Goal: Task Accomplishment & Management: Complete application form

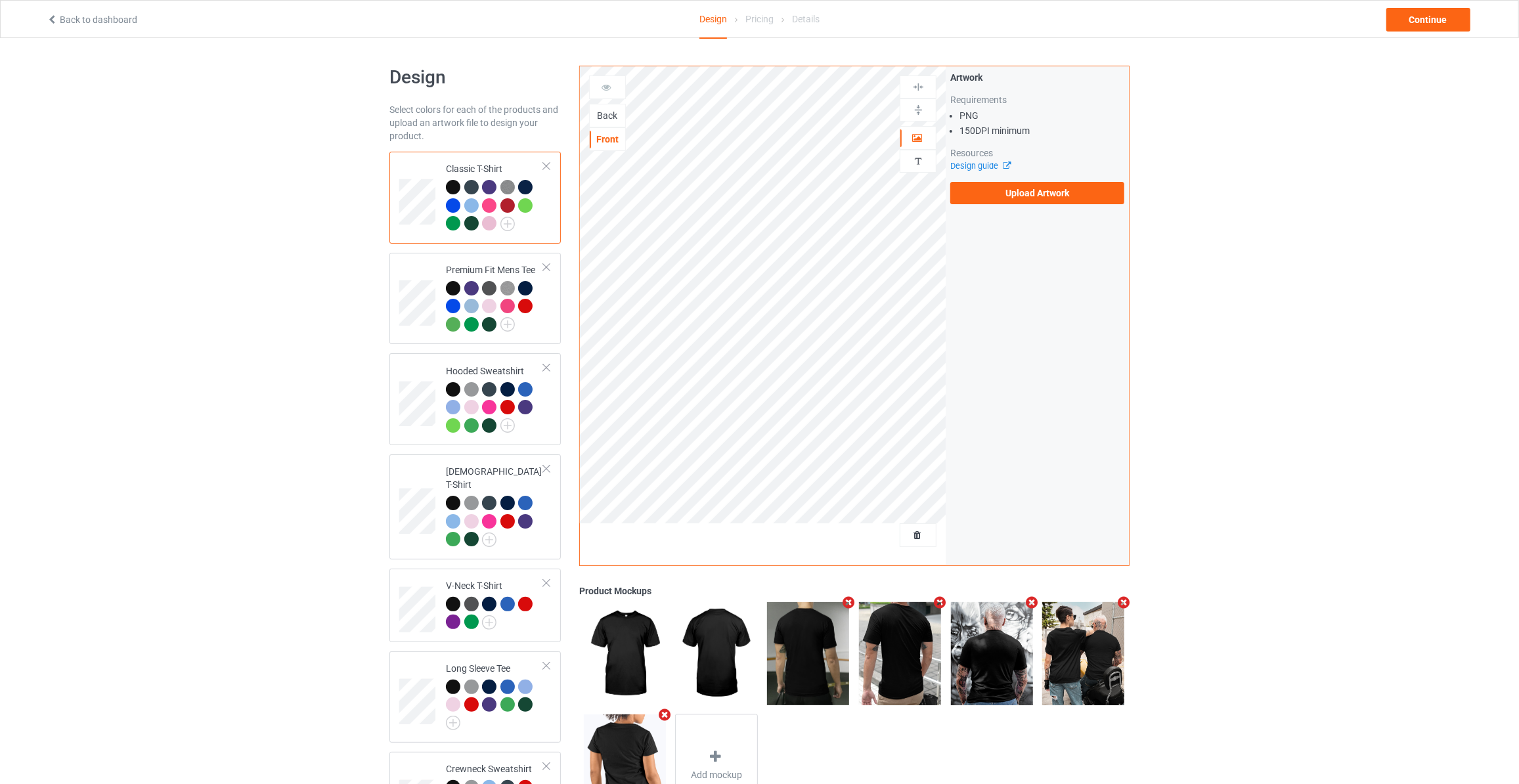
click at [613, 113] on div "Back" at bounding box center [607, 115] width 35 height 13
click at [967, 193] on label "Upload Artwork" at bounding box center [1037, 193] width 174 height 22
click at [0, 0] on input "Upload Artwork" at bounding box center [0, 0] width 0 height 0
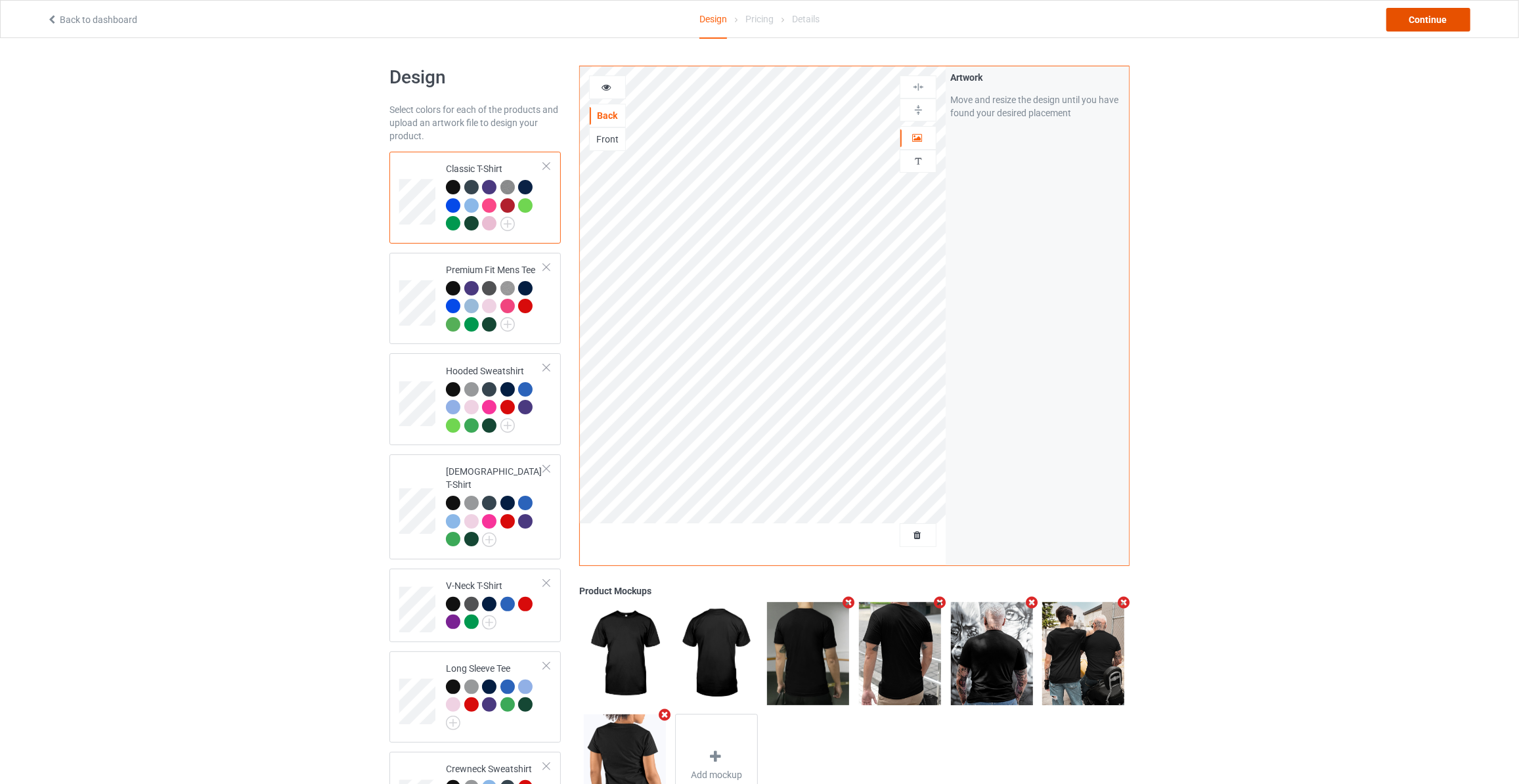
click at [1410, 15] on div "Continue" at bounding box center [1428, 20] width 84 height 24
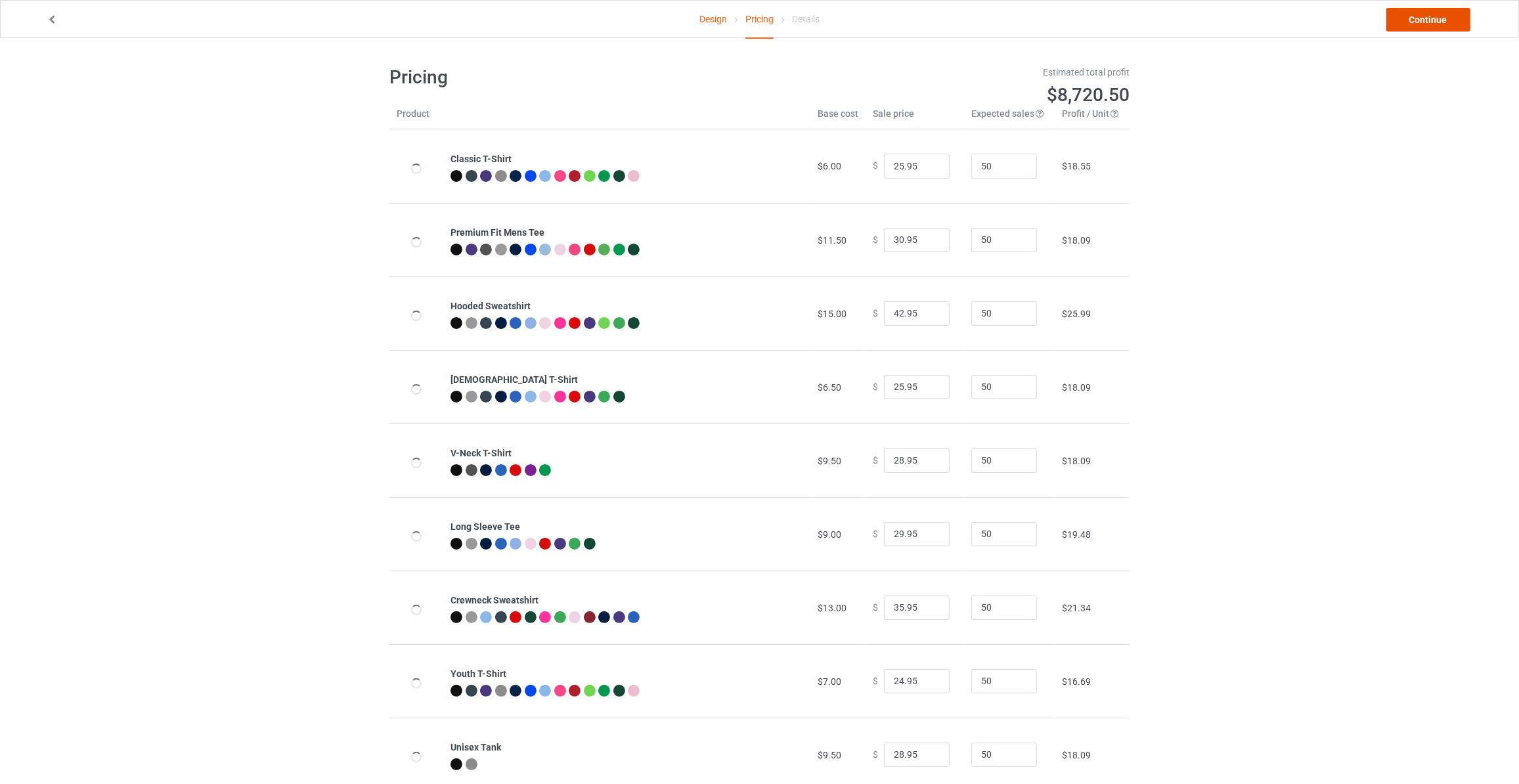
click at [1410, 15] on link "Continue" at bounding box center [1428, 20] width 84 height 24
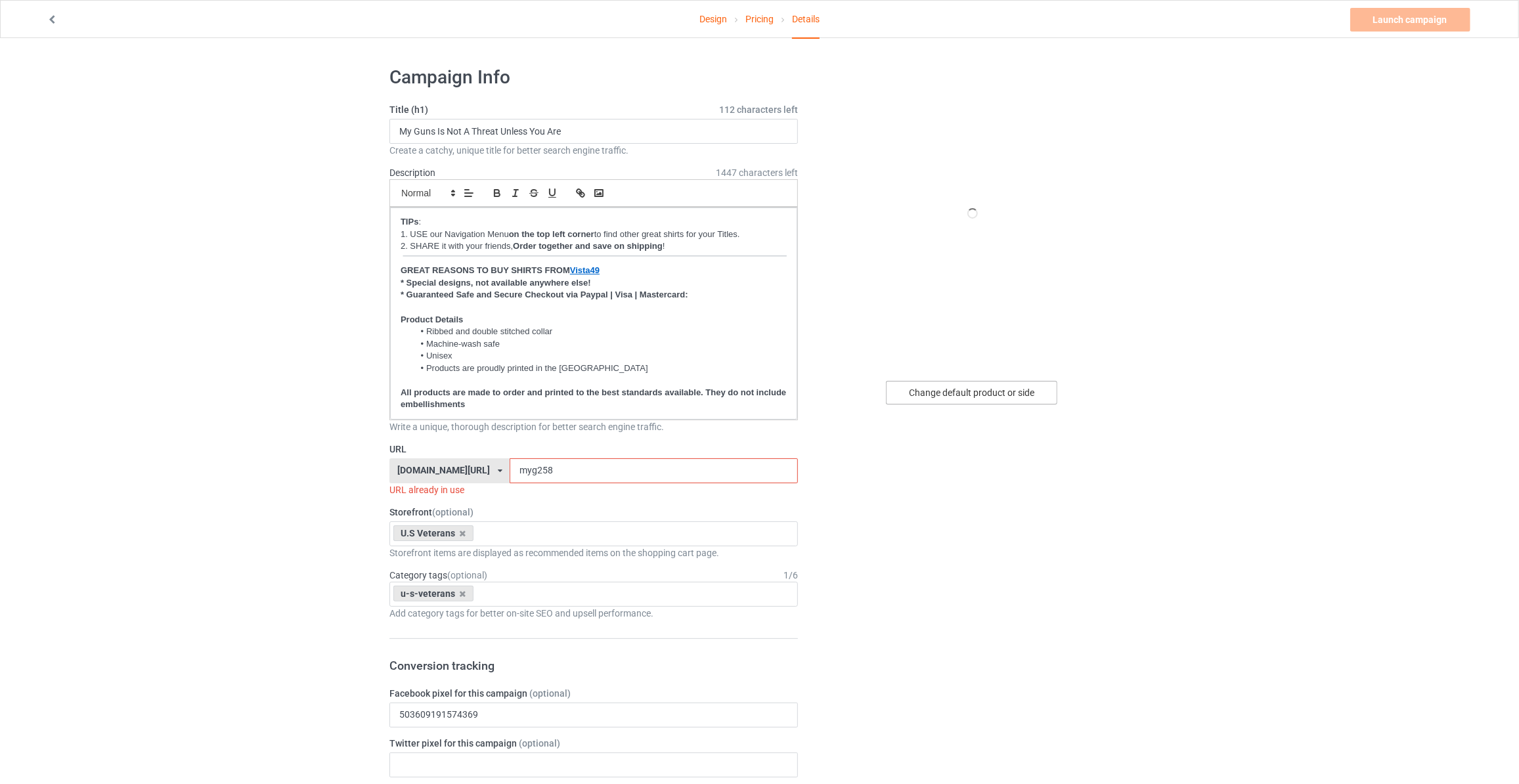
click at [972, 391] on div "Change default product or side" at bounding box center [971, 393] width 172 height 24
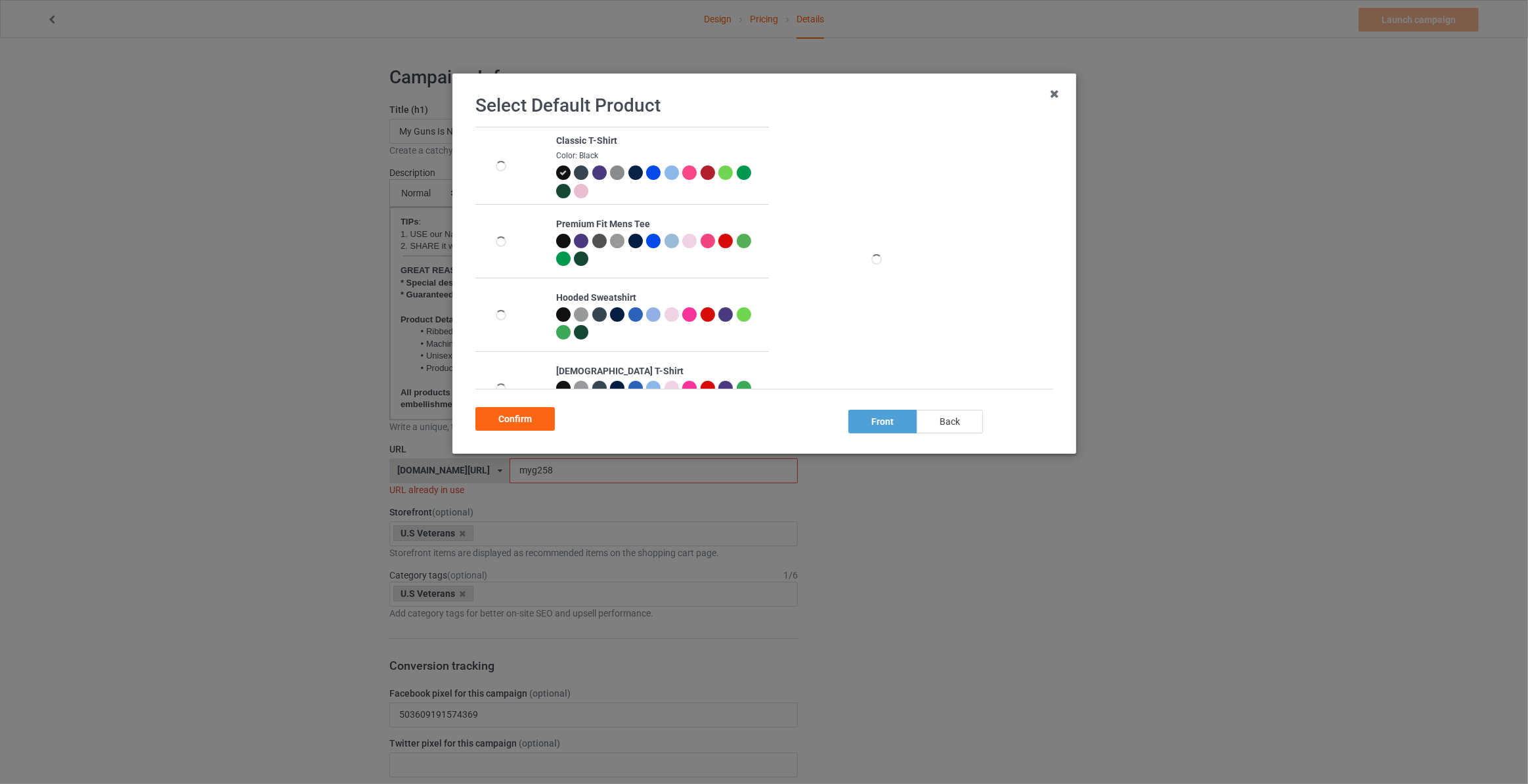
drag, startPoint x: 940, startPoint y: 425, endPoint x: 820, endPoint y: 420, distance: 120.1
click at [937, 425] on div "back" at bounding box center [949, 421] width 66 height 24
click at [526, 416] on div "Confirm" at bounding box center [515, 419] width 80 height 24
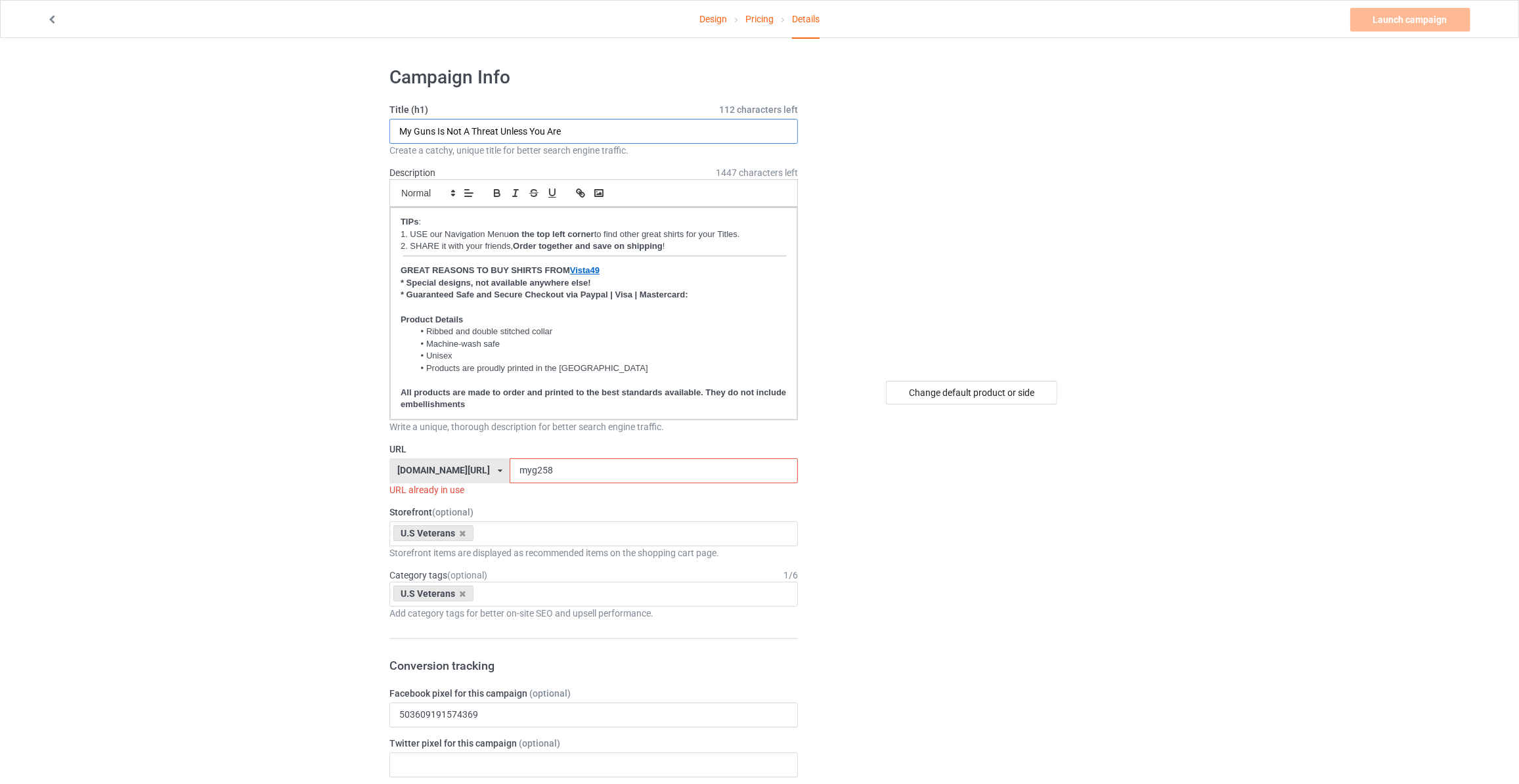
click at [601, 132] on input "My Guns Is Not A Threat Unless You Are" at bounding box center [593, 131] width 408 height 25
type input "a"
type input "Age Is Just A Number But My Ability To End Your Life From A Different Zip Code …"
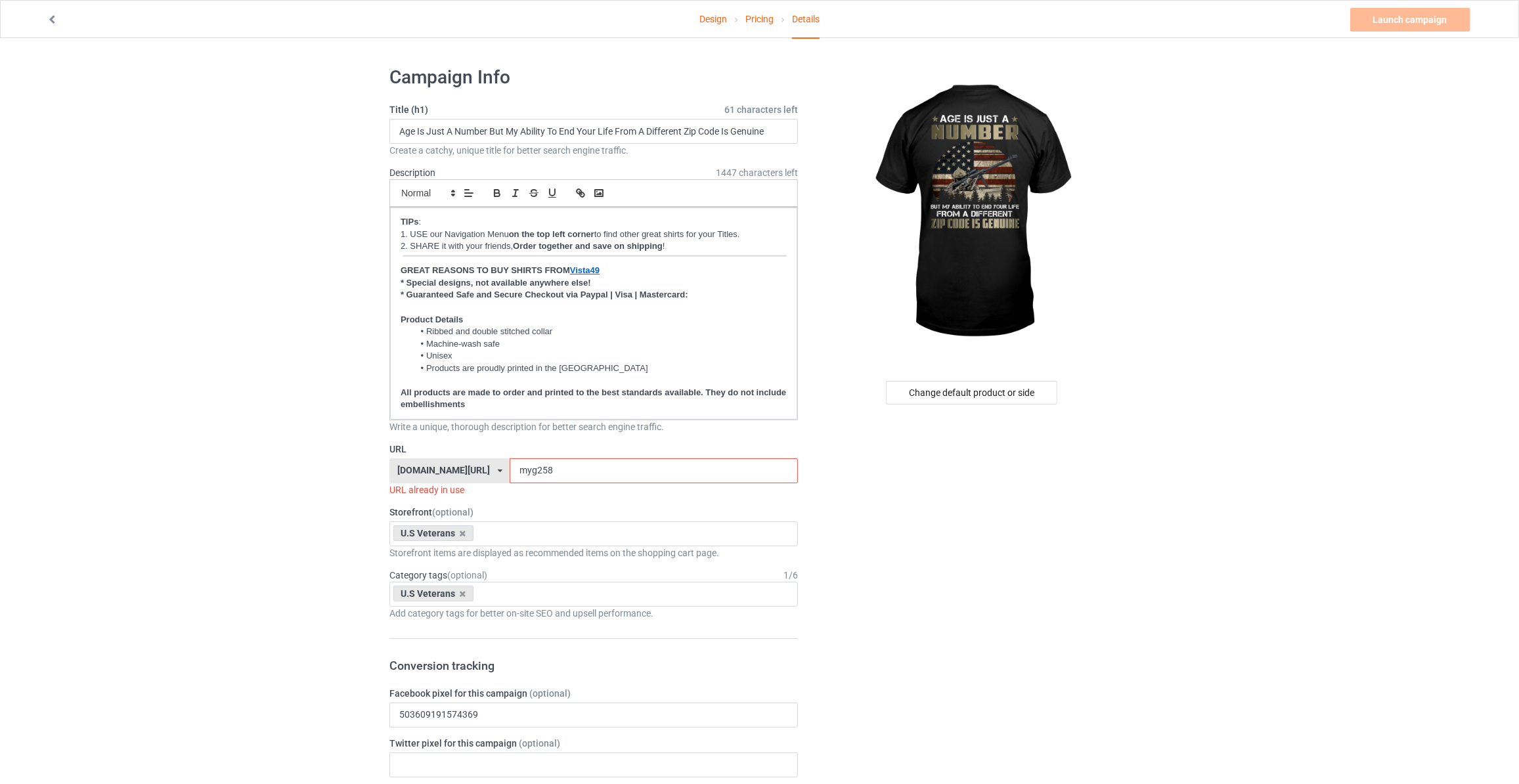
drag, startPoint x: 546, startPoint y: 469, endPoint x: 111, endPoint y: 459, distance: 435.1
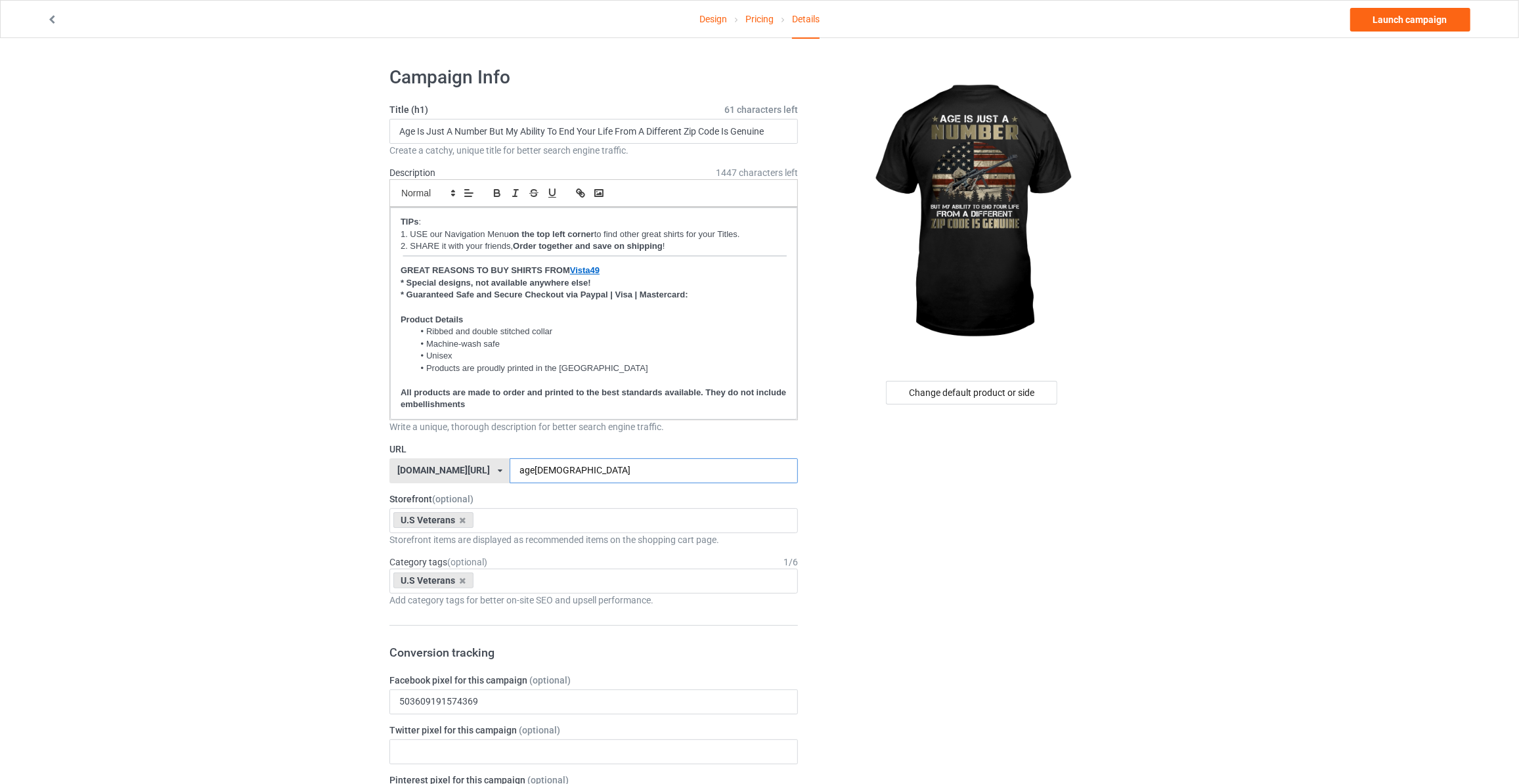
type input "age79"
drag, startPoint x: 1254, startPoint y: 206, endPoint x: 1258, endPoint y: 200, distance: 7.2
click at [1389, 26] on link "Launch campaign" at bounding box center [1410, 20] width 120 height 24
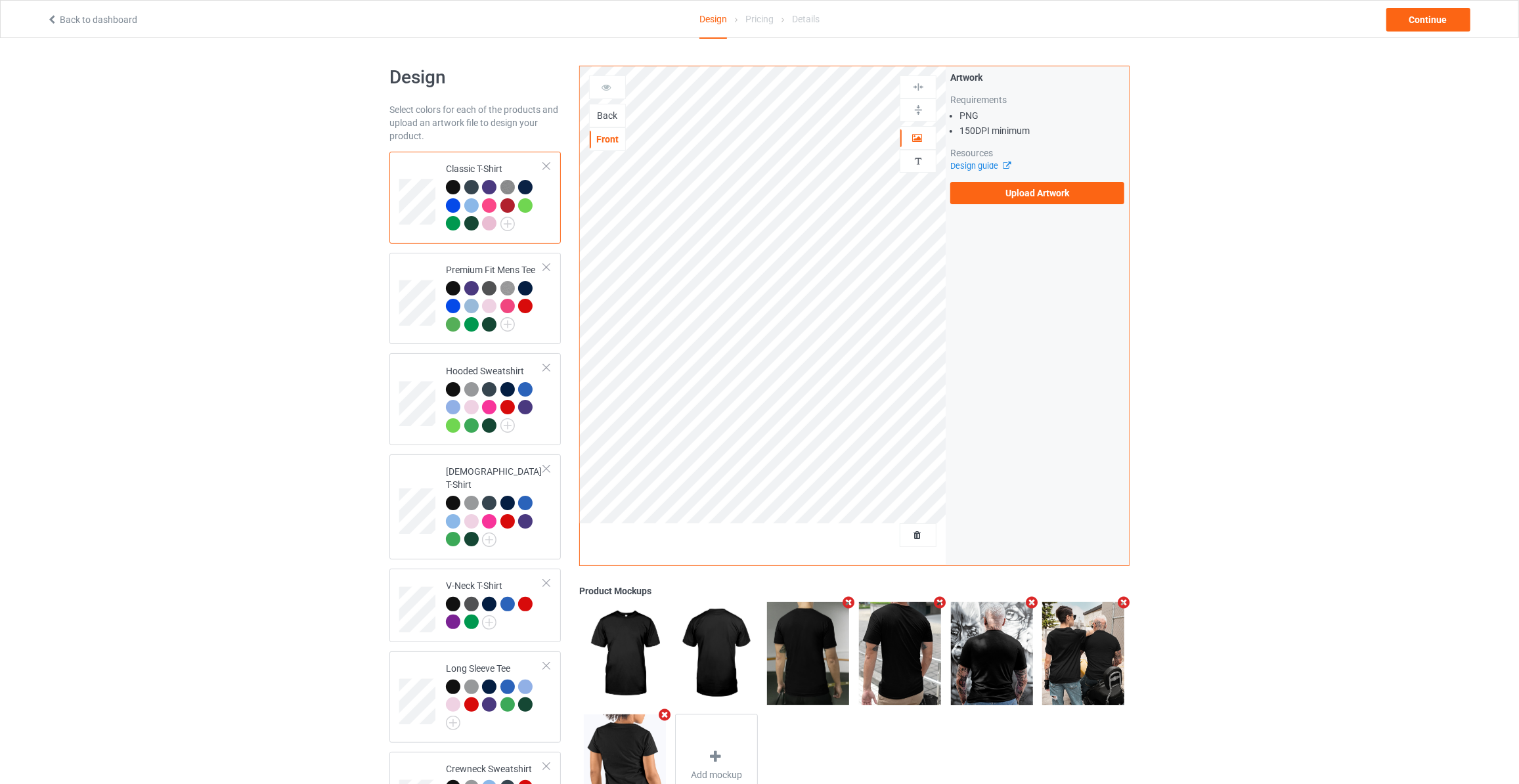
click at [608, 111] on div "Back" at bounding box center [607, 115] width 35 height 13
click at [1033, 200] on label "Upload Artwork" at bounding box center [1037, 193] width 174 height 22
click at [0, 0] on input "Upload Artwork" at bounding box center [0, 0] width 0 height 0
click at [1443, 31] on div "Back to dashboard Design Pricing Details Continue" at bounding box center [760, 19] width 1444 height 37
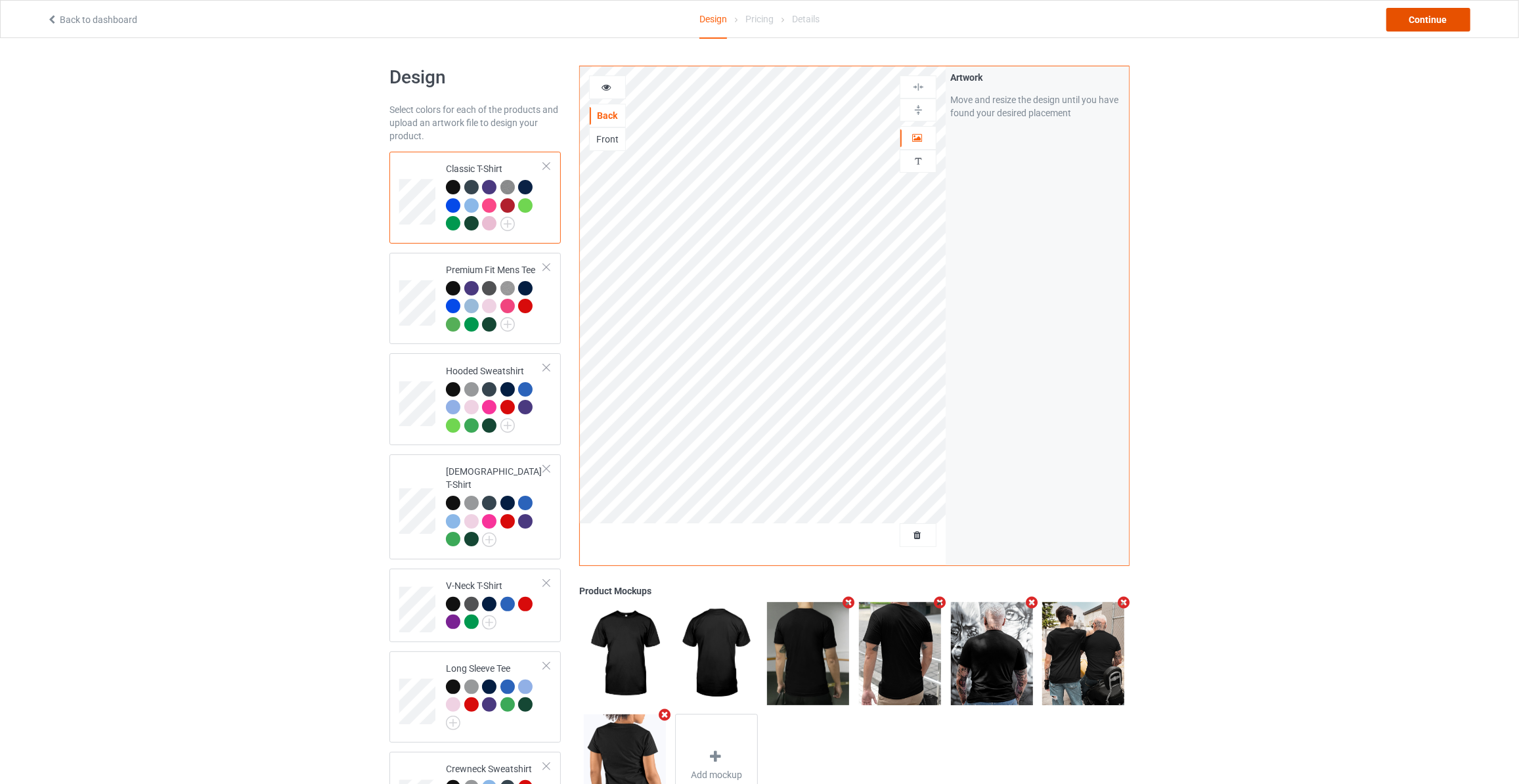
click at [1442, 20] on div "Continue" at bounding box center [1428, 20] width 84 height 24
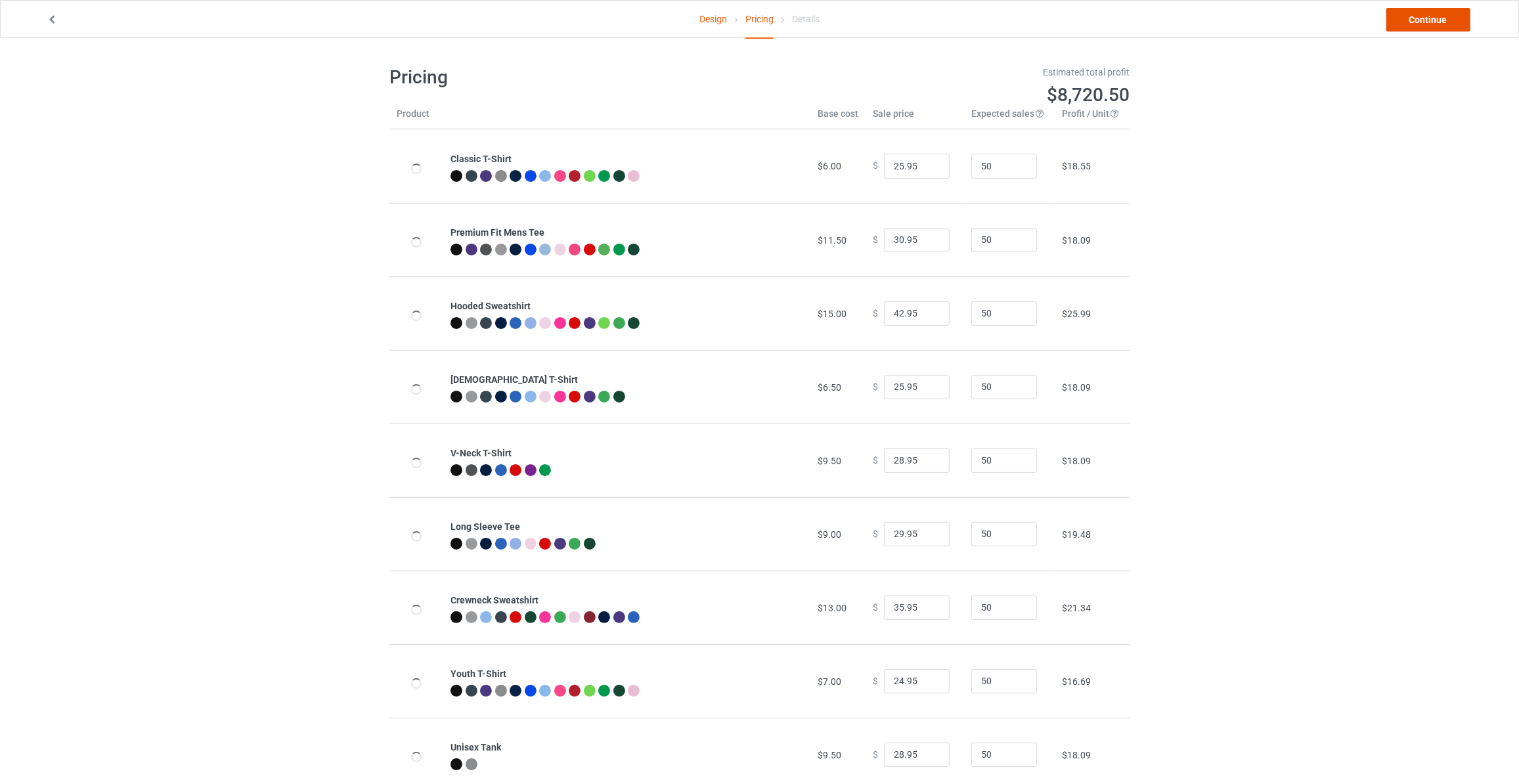
click at [1442, 20] on link "Continue" at bounding box center [1428, 20] width 84 height 24
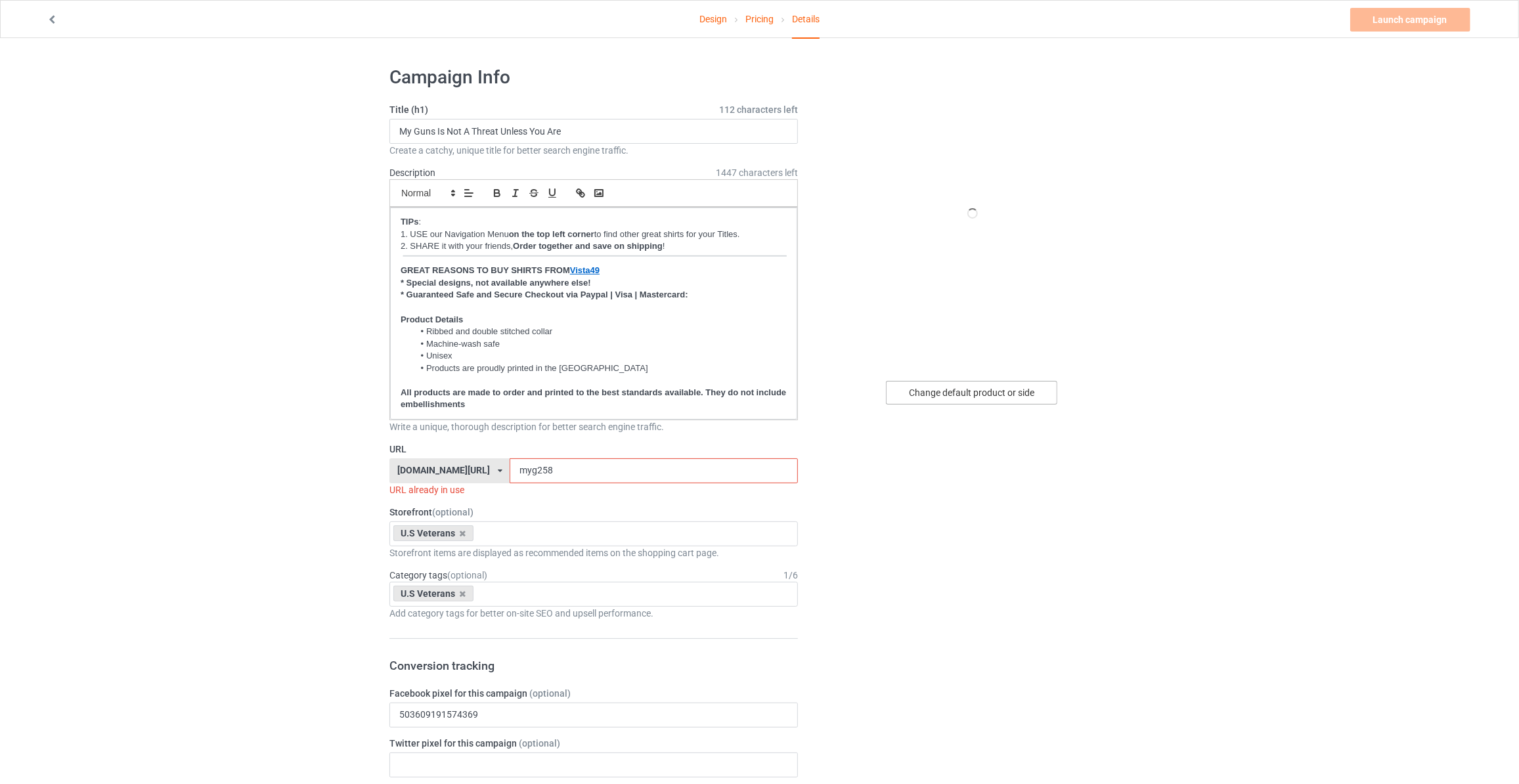
click at [982, 401] on div "Change default product or side" at bounding box center [971, 393] width 172 height 24
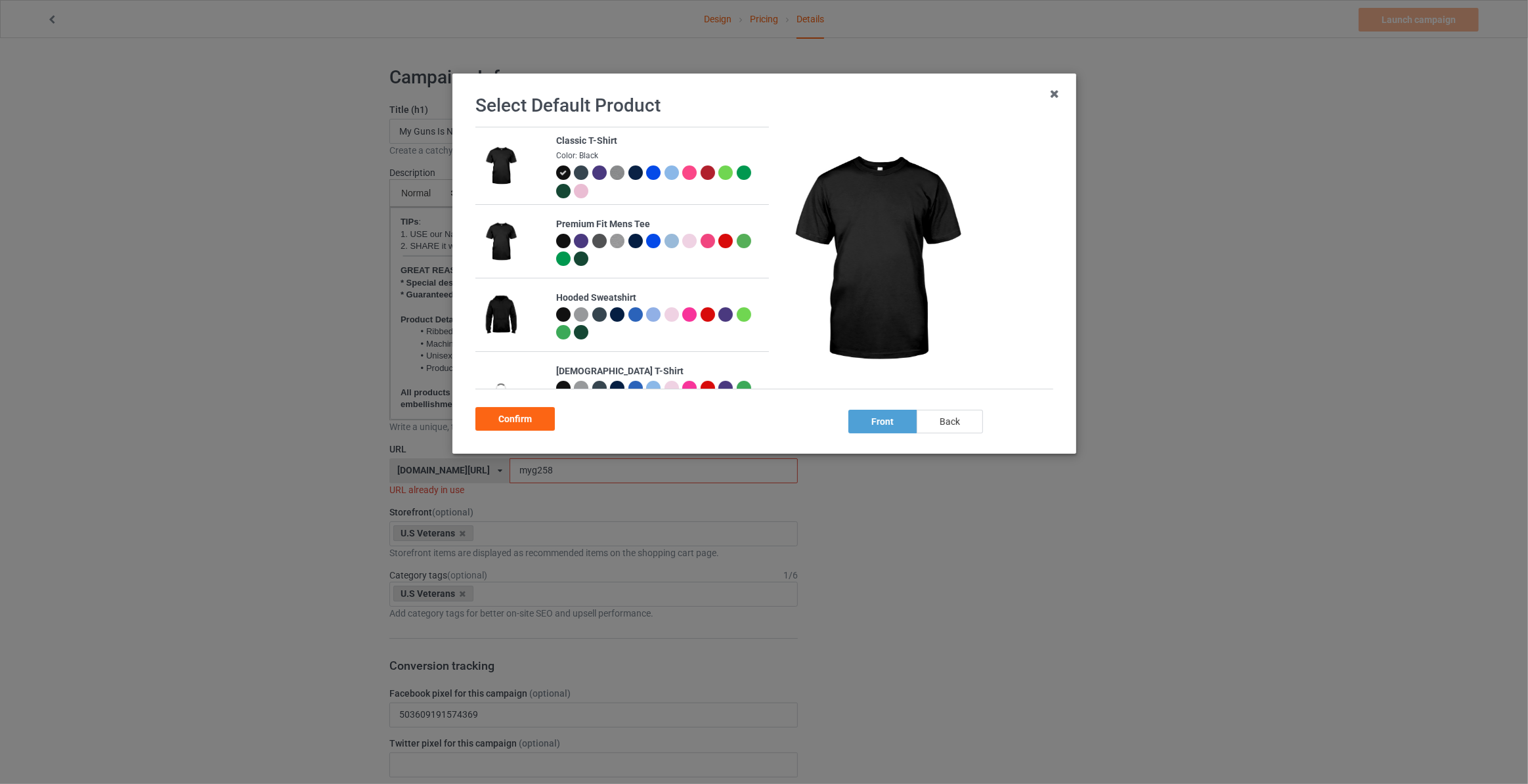
click at [937, 427] on div "back" at bounding box center [949, 421] width 66 height 24
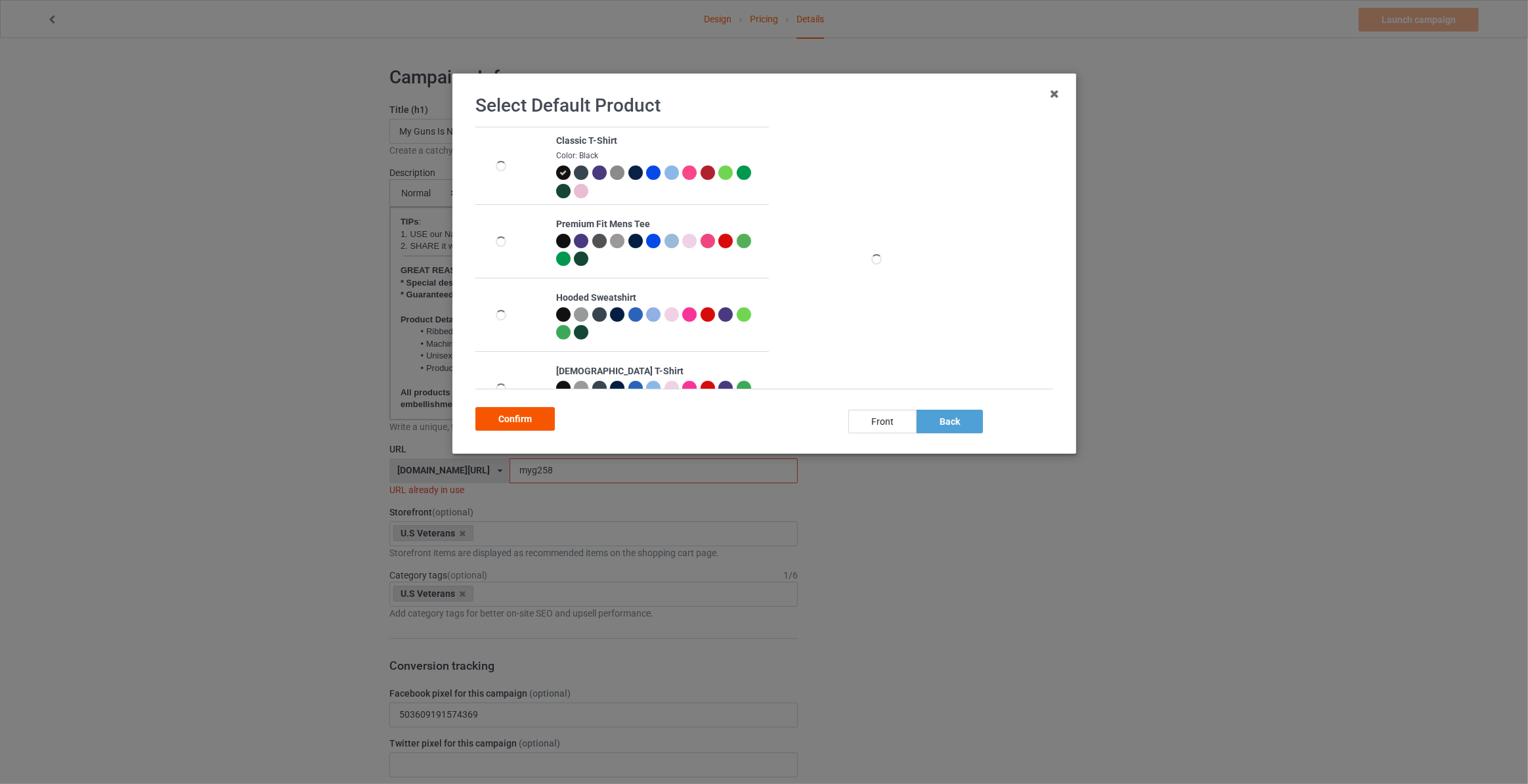
click at [493, 414] on div "Confirm" at bounding box center [515, 419] width 80 height 24
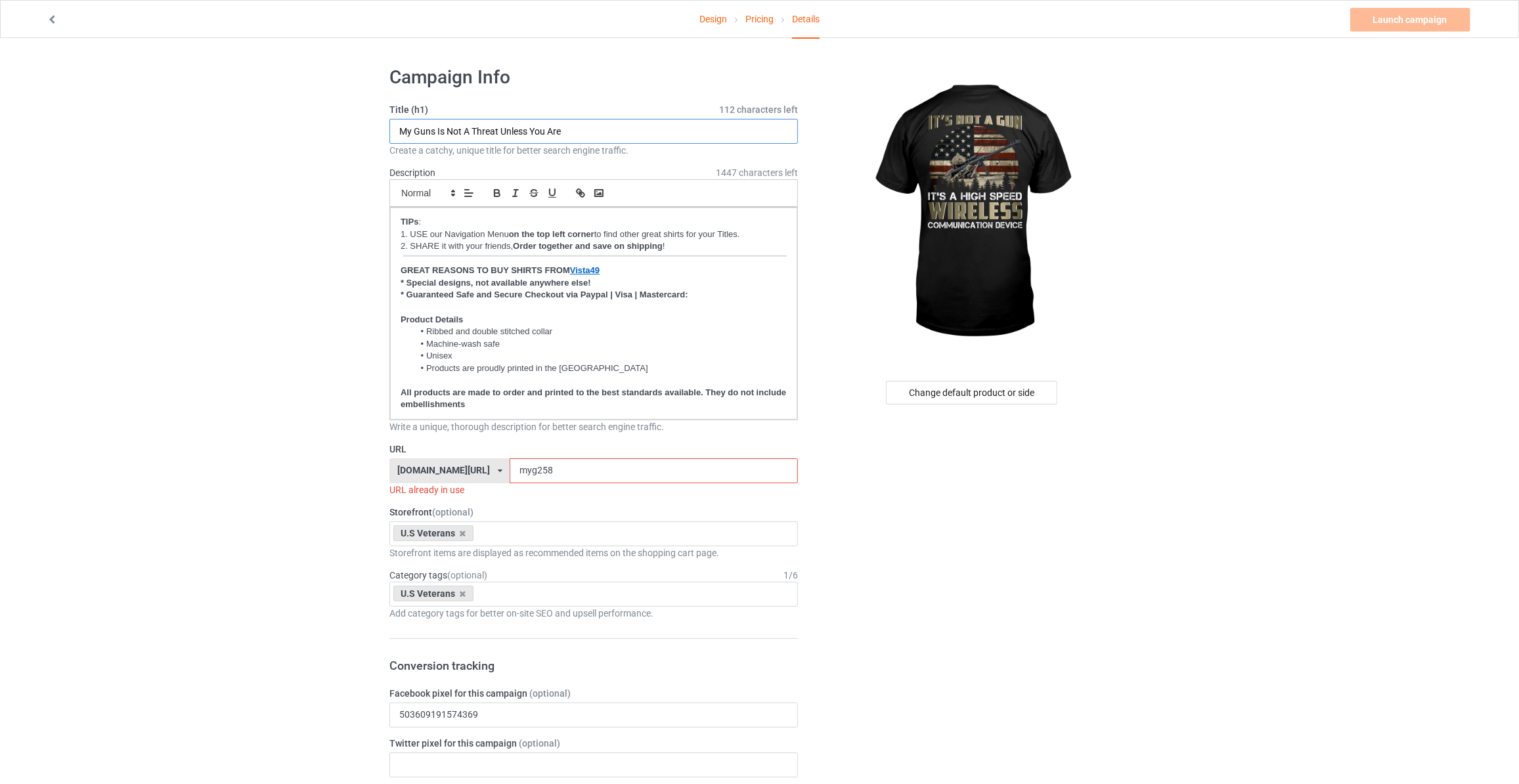
click at [631, 135] on input "My Guns Is Not A Threat Unless You Are" at bounding box center [593, 131] width 408 height 25
type input "It's Not A Gun It's A High Speed Wireless Communication Device"
drag, startPoint x: 536, startPoint y: 465, endPoint x: 192, endPoint y: 268, distance: 396.4
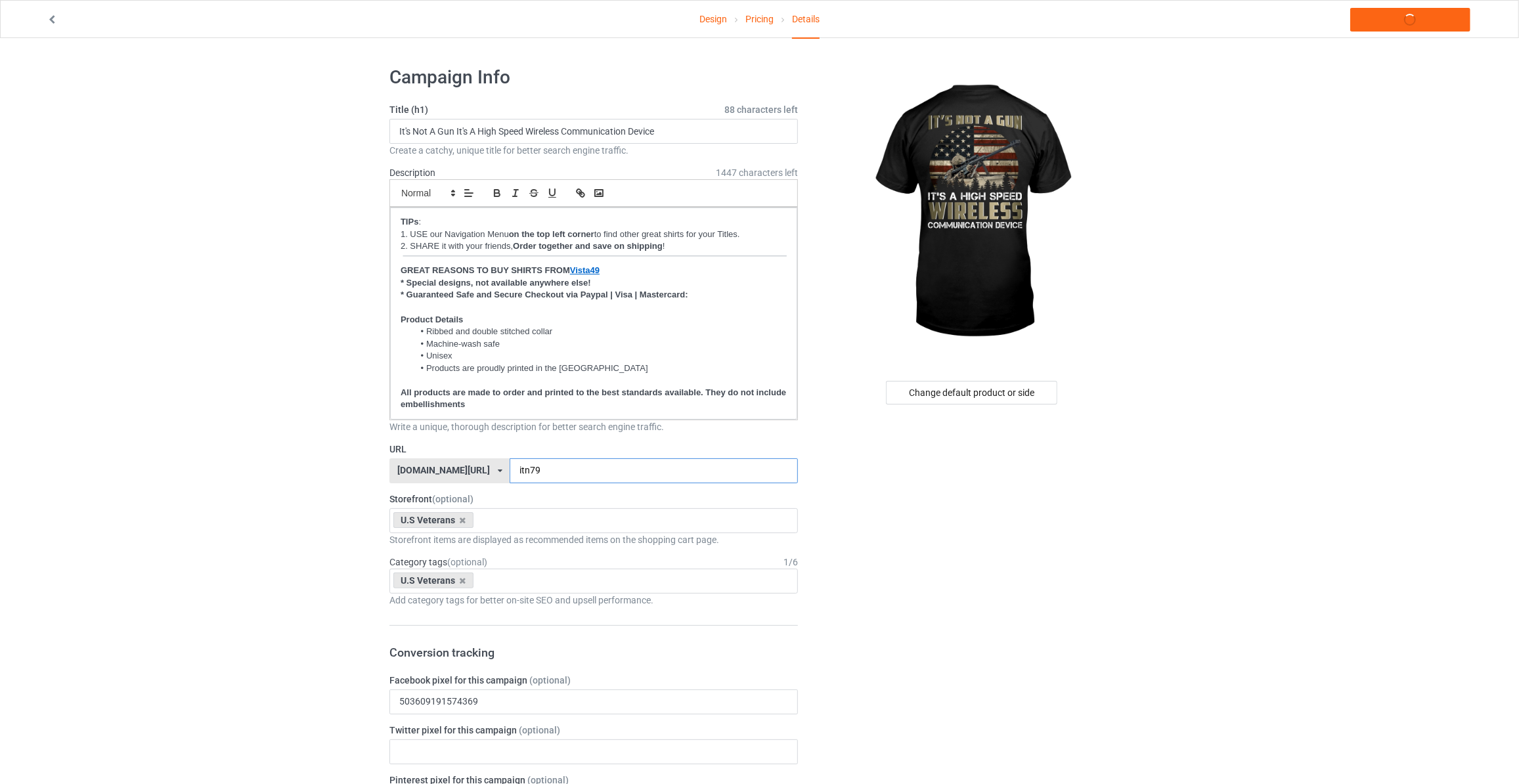
type input "itn79"
click at [1406, 18] on link "Launch campaign" at bounding box center [1410, 20] width 120 height 24
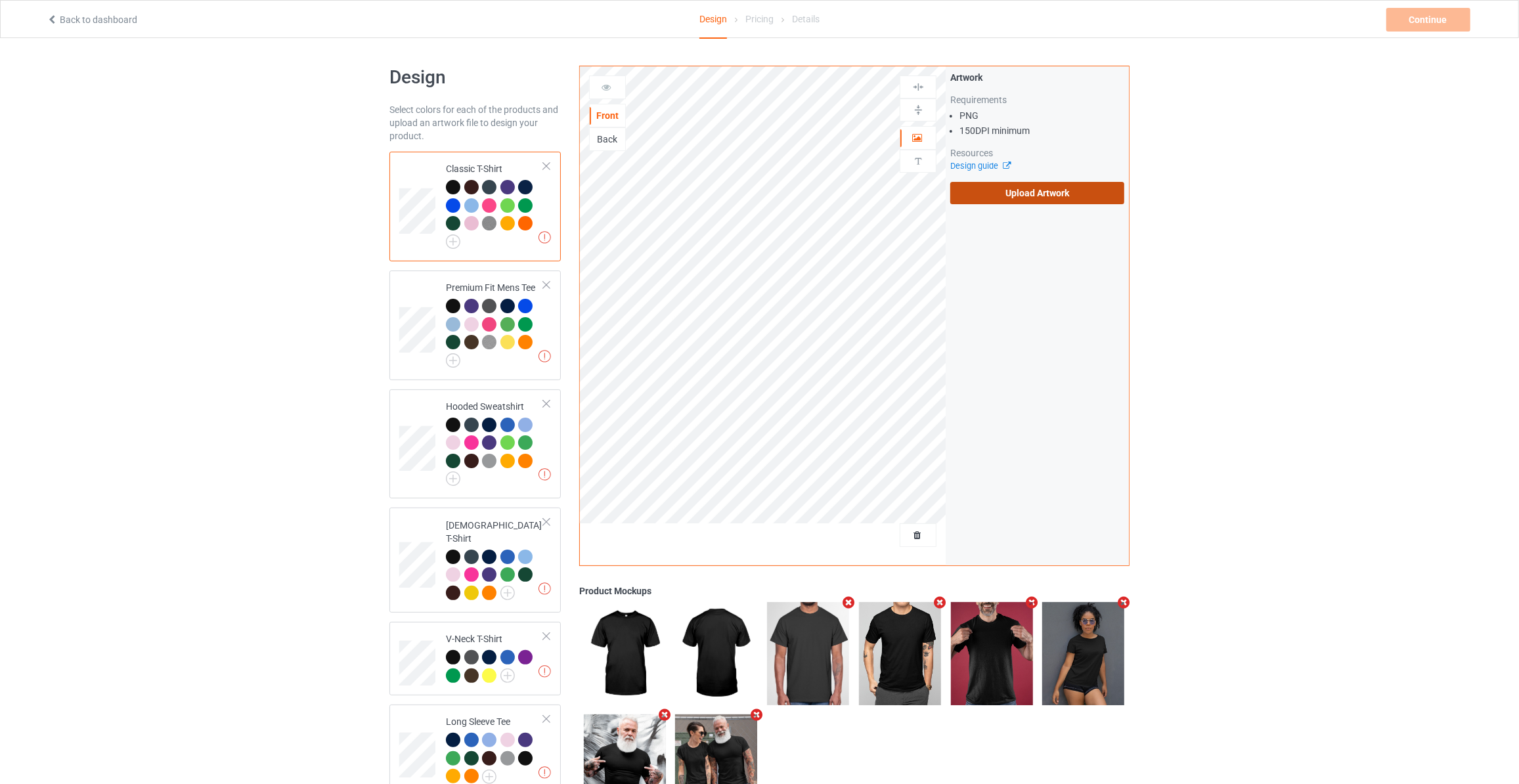
click at [971, 191] on label "Upload Artwork" at bounding box center [1037, 193] width 174 height 22
click at [0, 0] on input "Upload Artwork" at bounding box center [0, 0] width 0 height 0
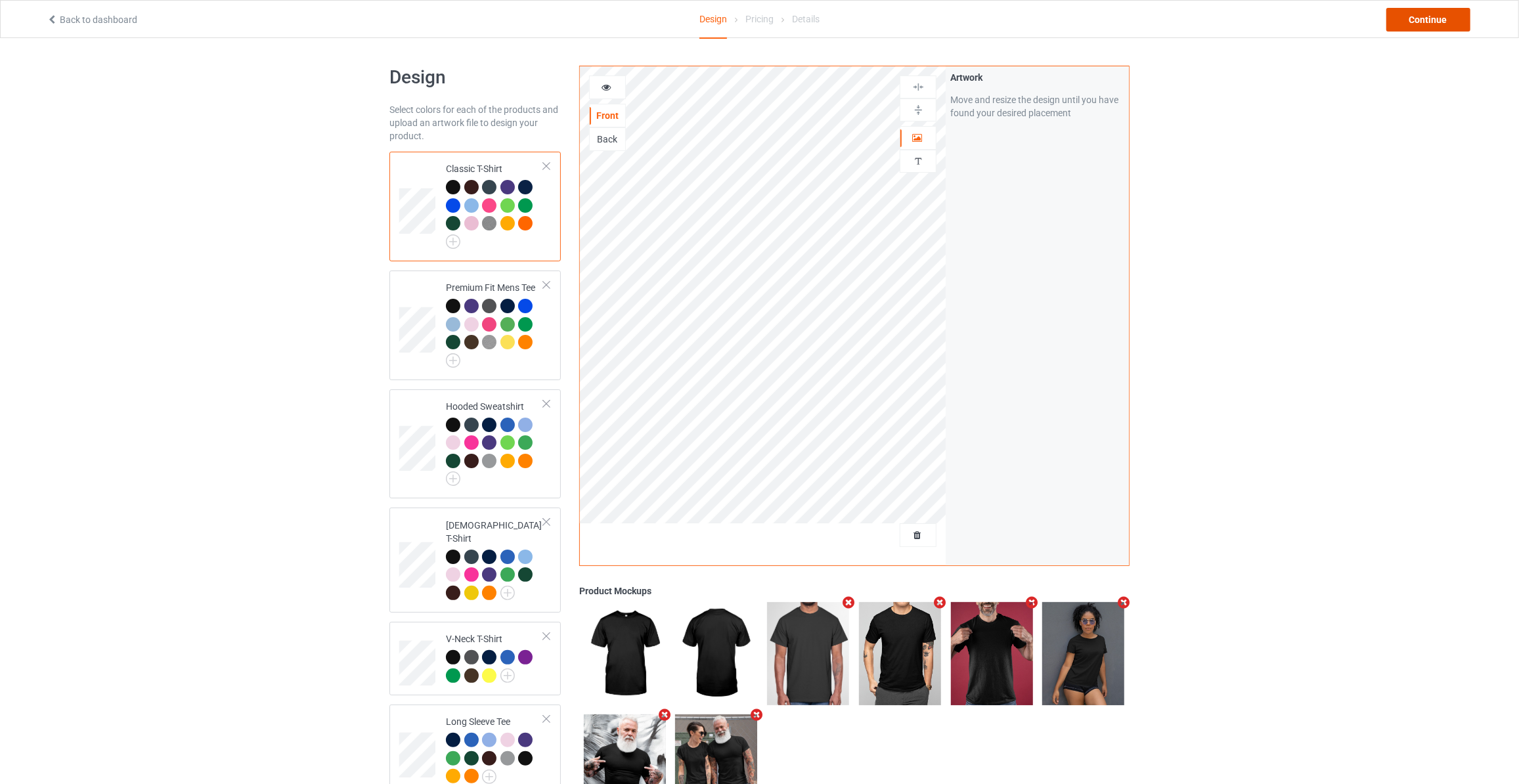
click at [1448, 20] on div "Continue" at bounding box center [1428, 20] width 84 height 24
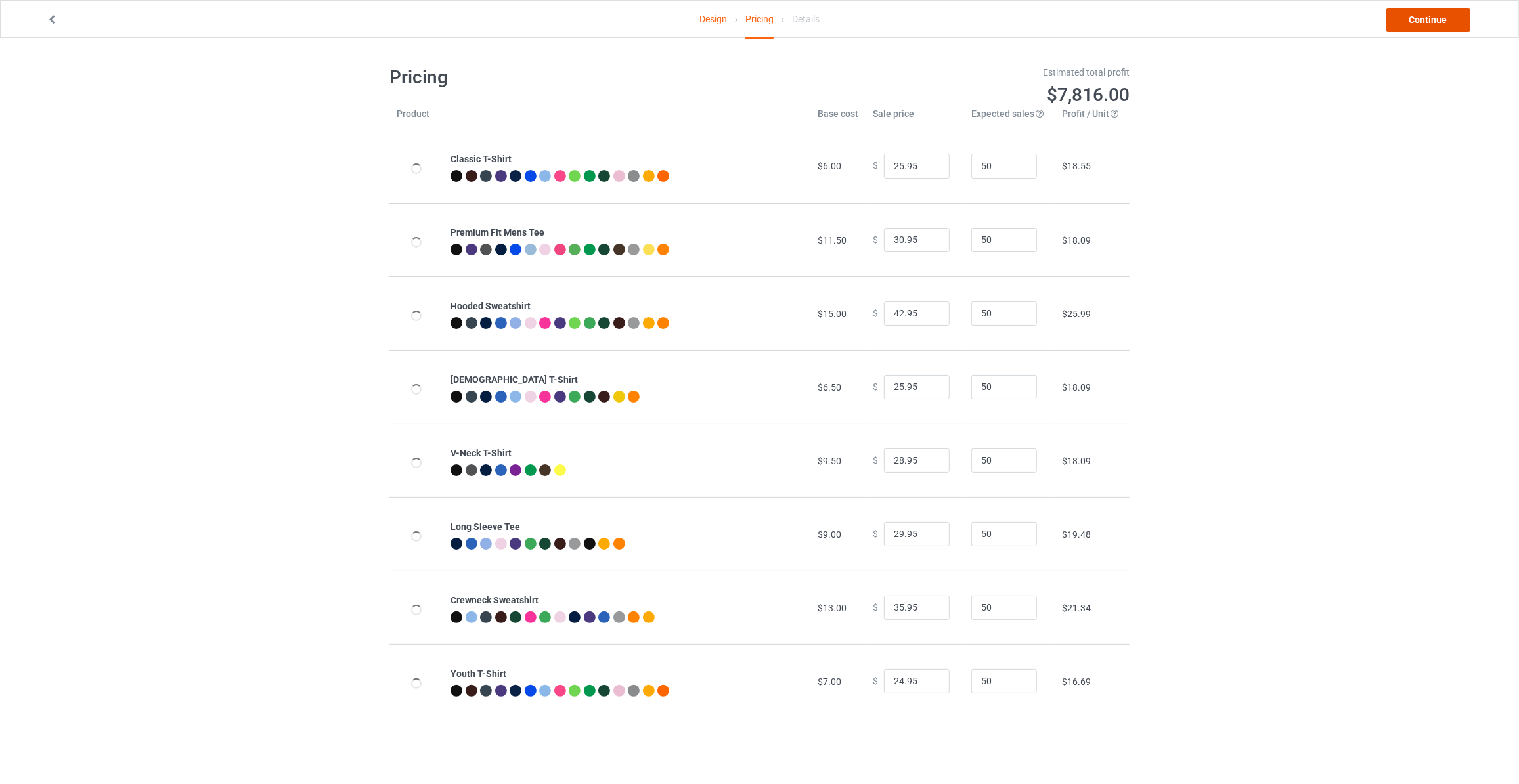
click at [1448, 20] on link "Continue" at bounding box center [1428, 20] width 84 height 24
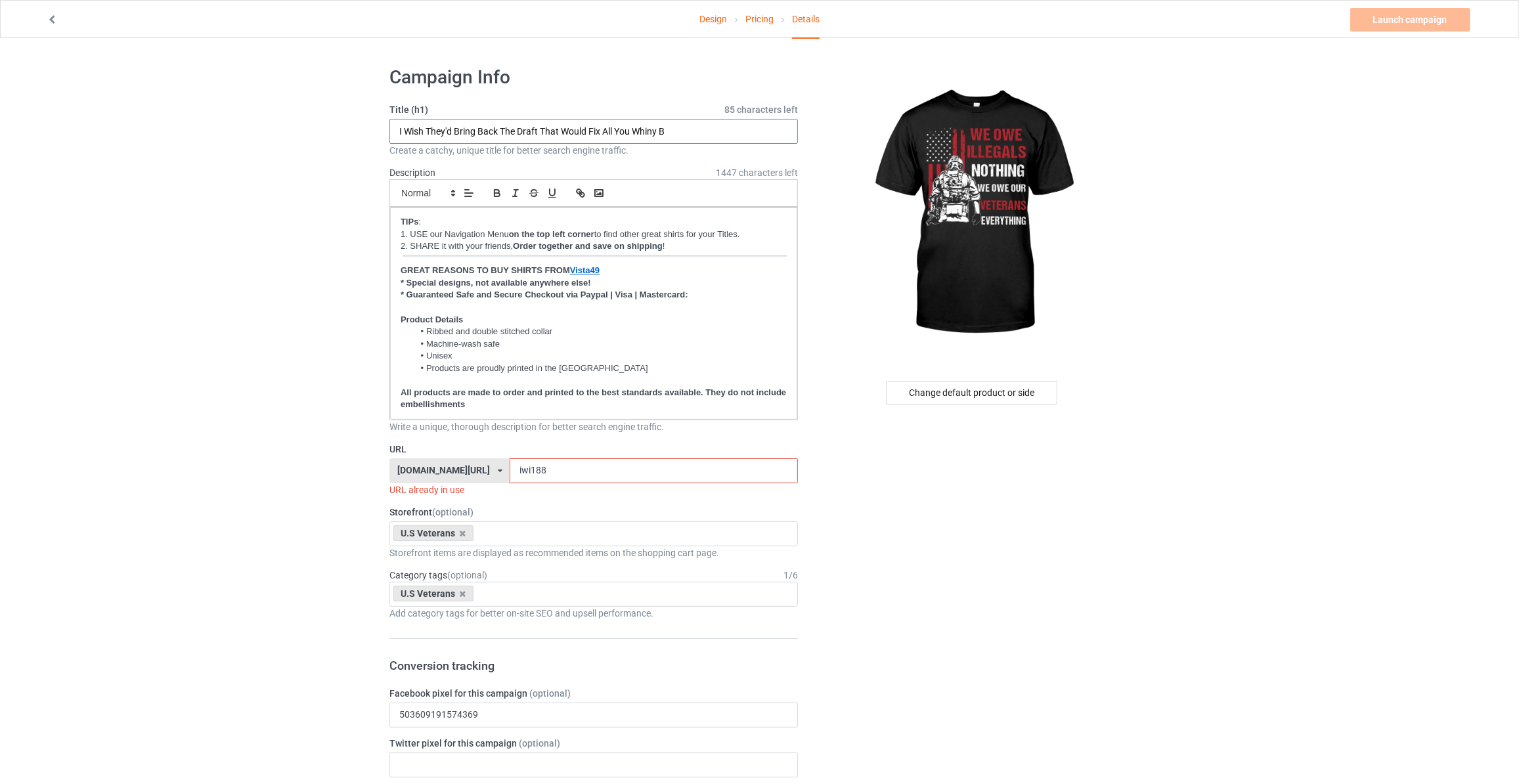
click at [687, 125] on input "I Wish They'd Bring Back The Draft That Would Fix All You Whiny B" at bounding box center [593, 131] width 408 height 25
type input "We Owe Illegals Nothing We Owe Our Veterans Everything"
drag, startPoint x: 551, startPoint y: 470, endPoint x: 61, endPoint y: 424, distance: 492.2
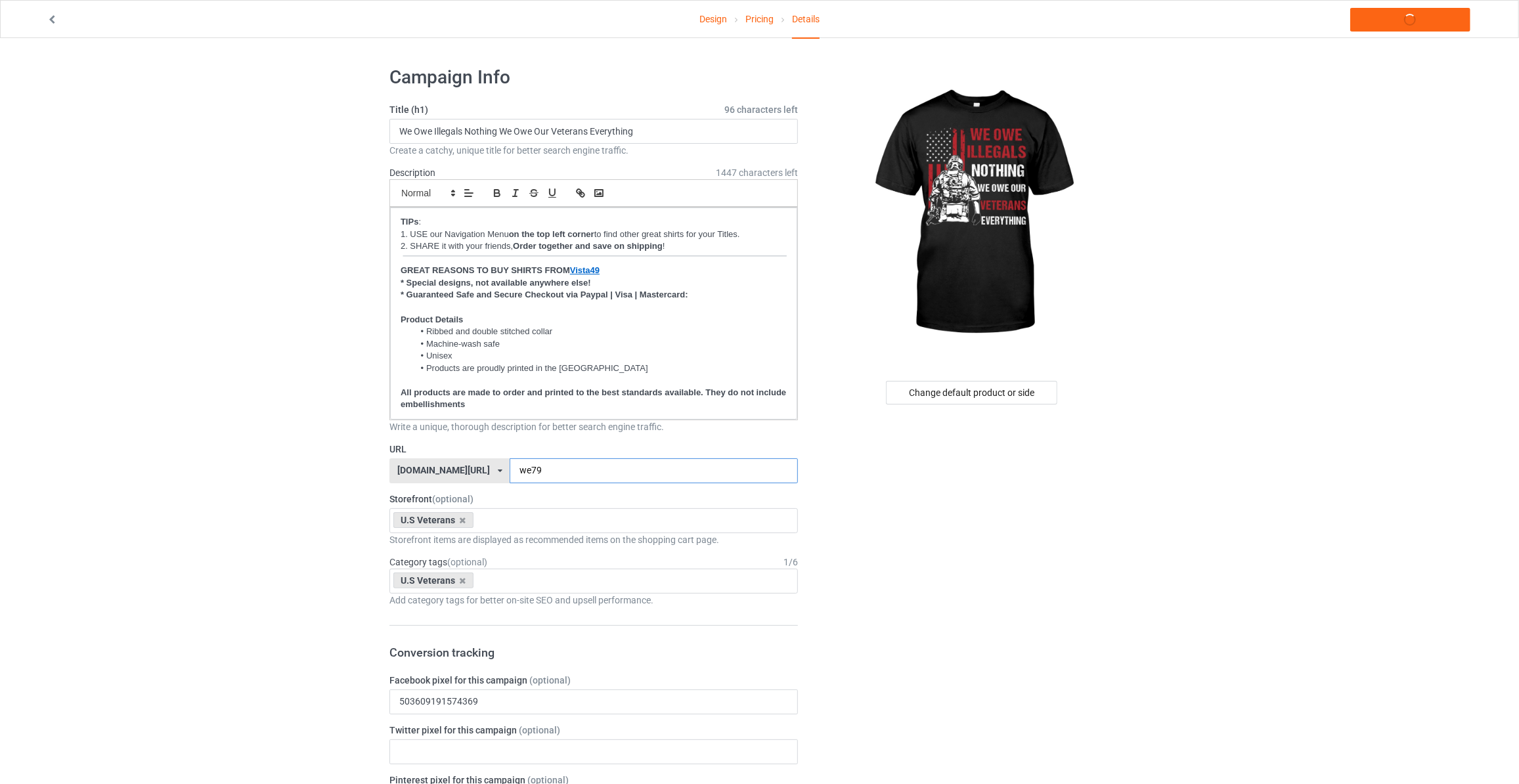
type input "we79"
click at [1406, 20] on link "Launch campaign" at bounding box center [1410, 20] width 120 height 24
